Goal: Find specific page/section: Find specific page/section

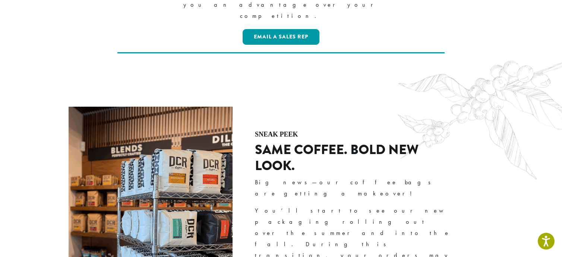
scroll to position [858, 0]
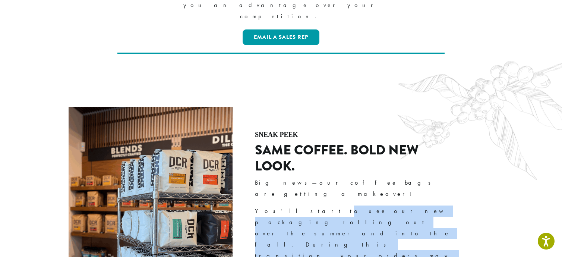
drag, startPoint x: 281, startPoint y: 115, endPoint x: 297, endPoint y: 148, distance: 36.5
click at [297, 148] on div "SNEAK PEEK SAME COFFEE. BOLD NEW LOOK. Big news—our coffee bags are getting a m…" at bounding box center [355, 237] width 201 height 260
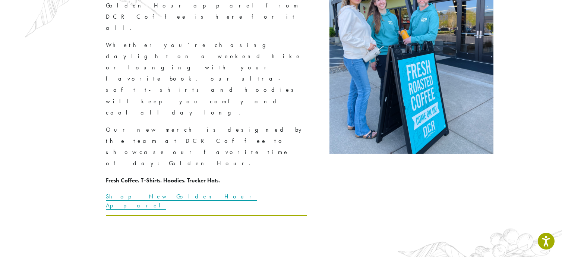
scroll to position [1380, 0]
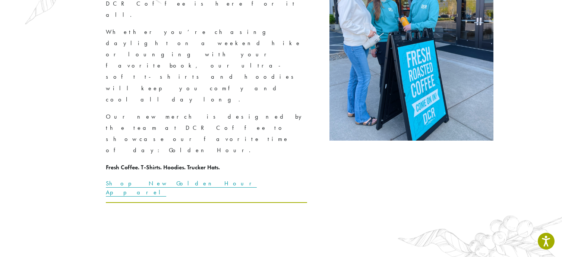
drag, startPoint x: 305, startPoint y: 72, endPoint x: 327, endPoint y: 127, distance: 59.1
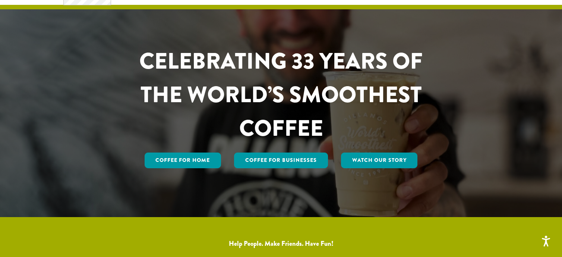
scroll to position [0, 0]
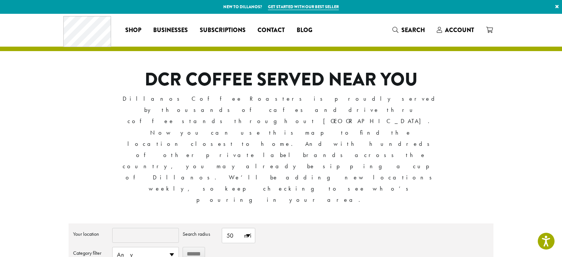
scroll to position [75, 0]
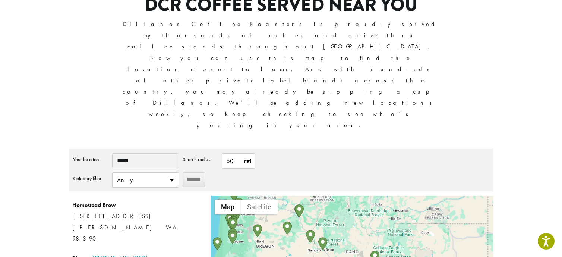
type input "*****"
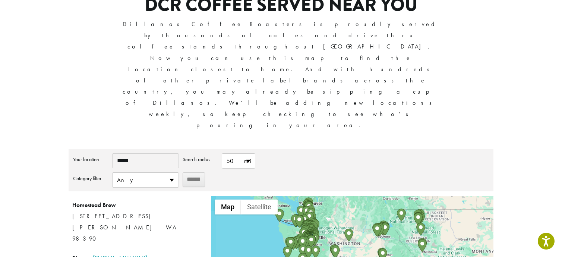
drag, startPoint x: 309, startPoint y: 202, endPoint x: 366, endPoint y: 256, distance: 78.3
click at [367, 257] on html "Accessibility Screen-Reader Guide, Feedback, and Issue Reporting | New window N…" at bounding box center [281, 199] width 562 height 549
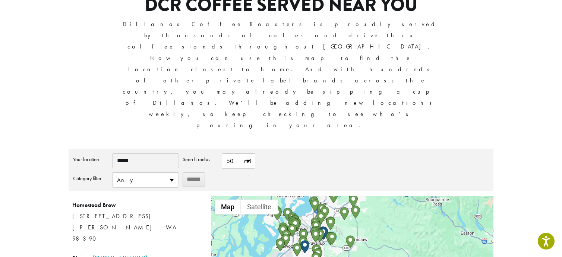
drag, startPoint x: 296, startPoint y: 128, endPoint x: 292, endPoint y: 114, distance: 13.8
click at [292, 149] on div "**********" at bounding box center [281, 237] width 425 height 177
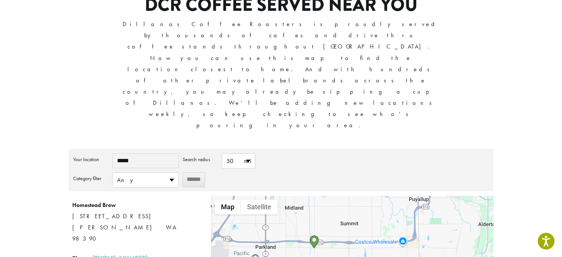
drag, startPoint x: 328, startPoint y: 182, endPoint x: 337, endPoint y: 217, distance: 36.4
click at [337, 217] on div at bounding box center [352, 261] width 283 height 131
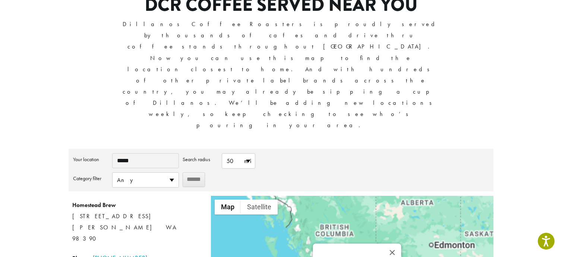
scroll to position [0, 0]
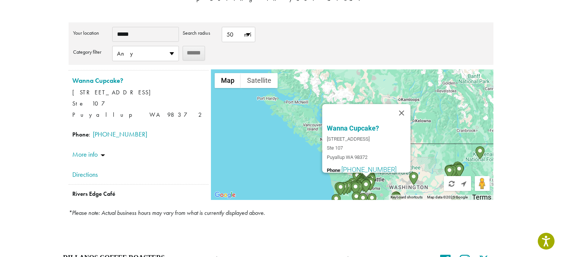
scroll to position [204, 0]
